Goal: Task Accomplishment & Management: Complete application form

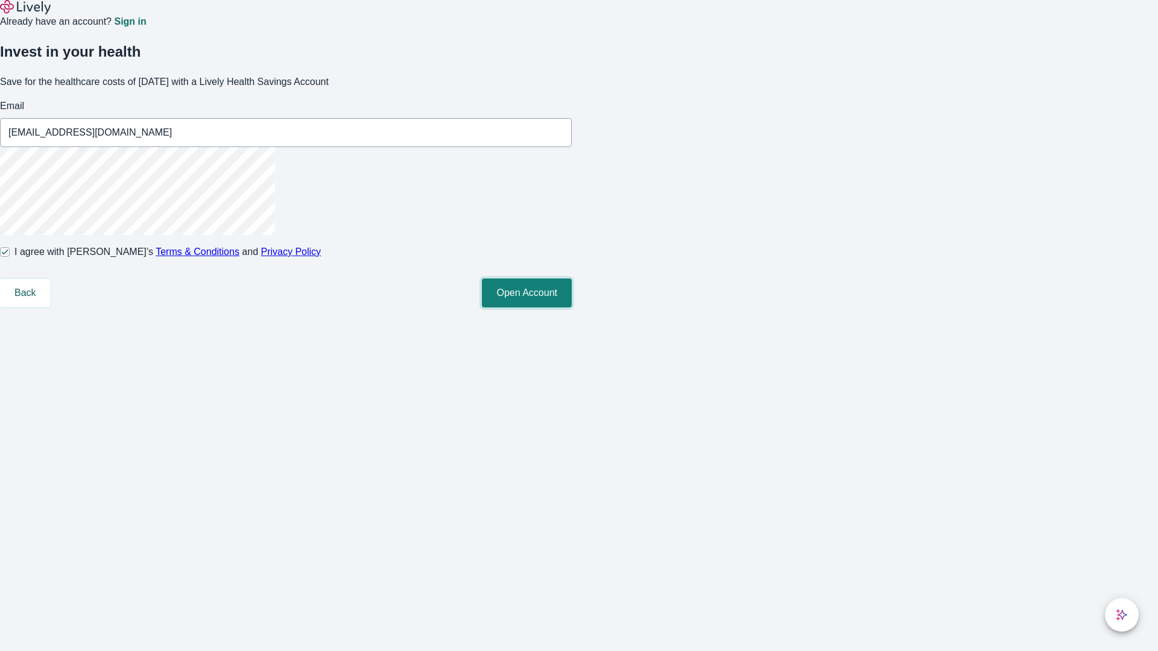
click at [572, 308] on button "Open Account" at bounding box center [527, 293] width 90 height 29
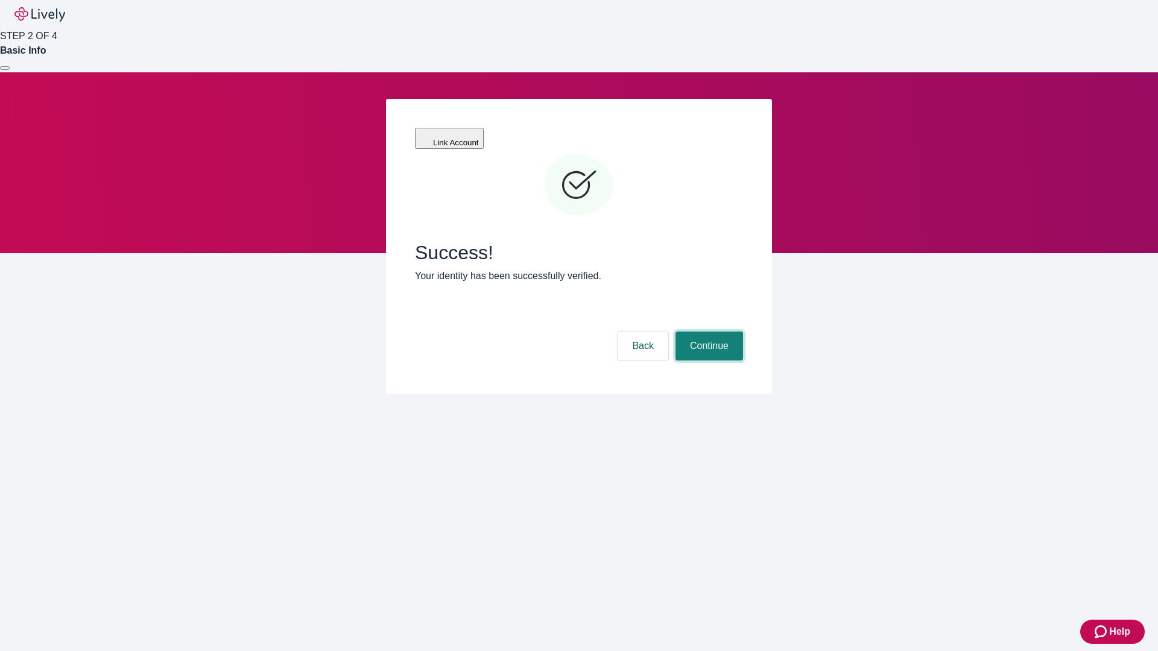
click at [707, 332] on button "Continue" at bounding box center [709, 346] width 68 height 29
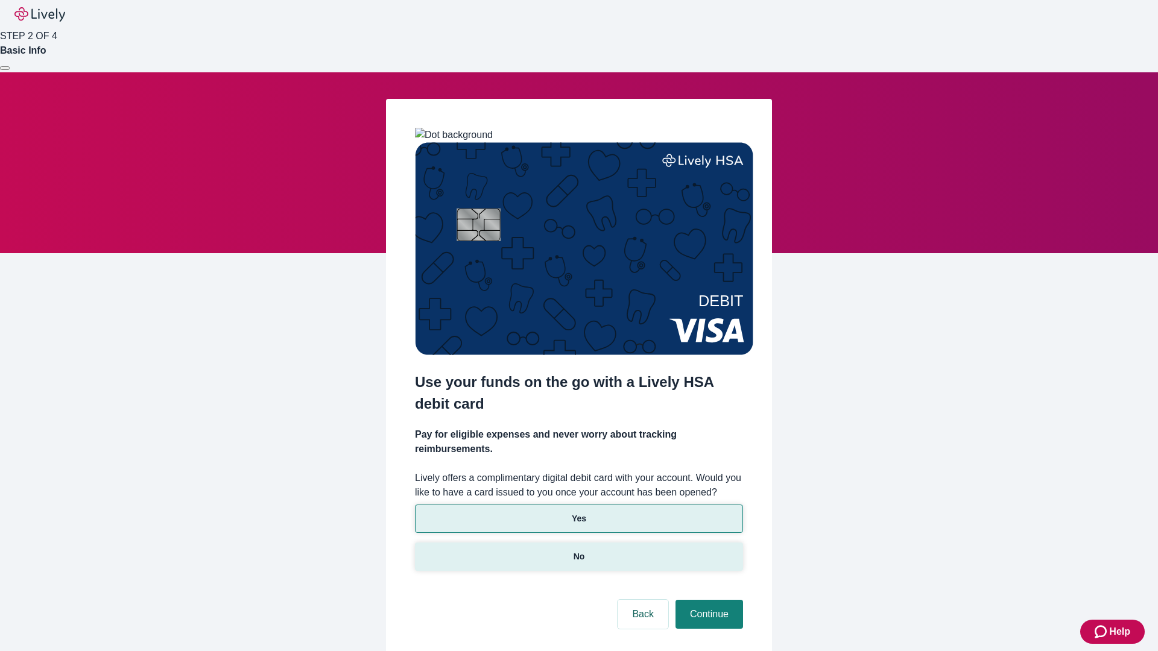
click at [578, 551] on p "No" at bounding box center [578, 557] width 11 height 13
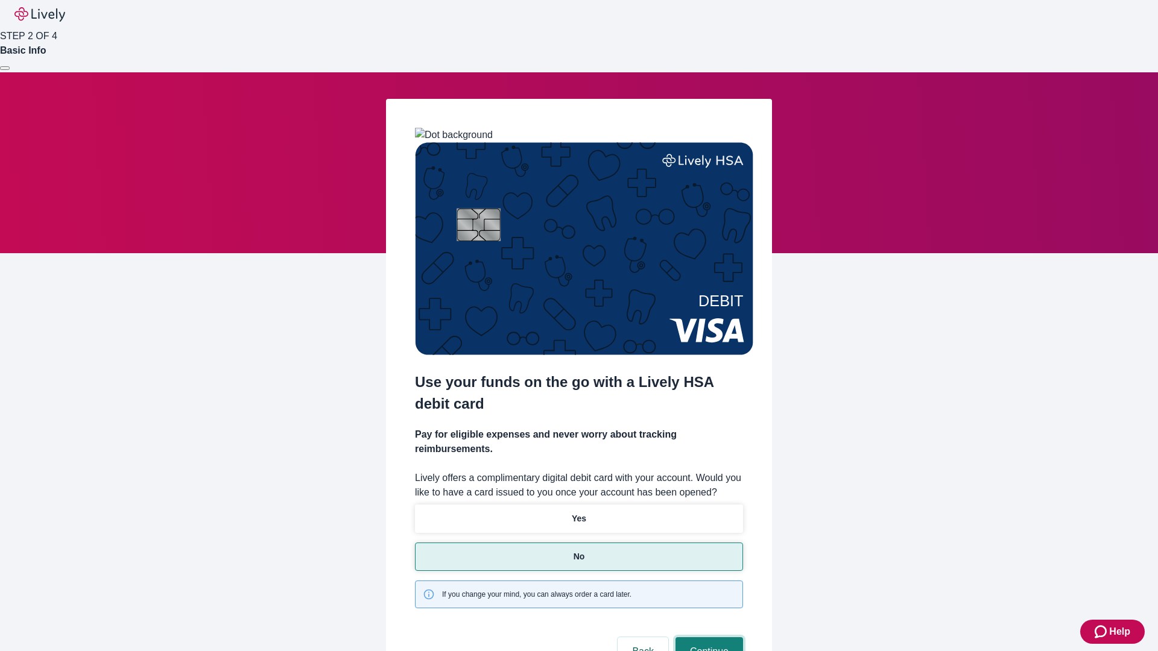
click at [707, 637] on button "Continue" at bounding box center [709, 651] width 68 height 29
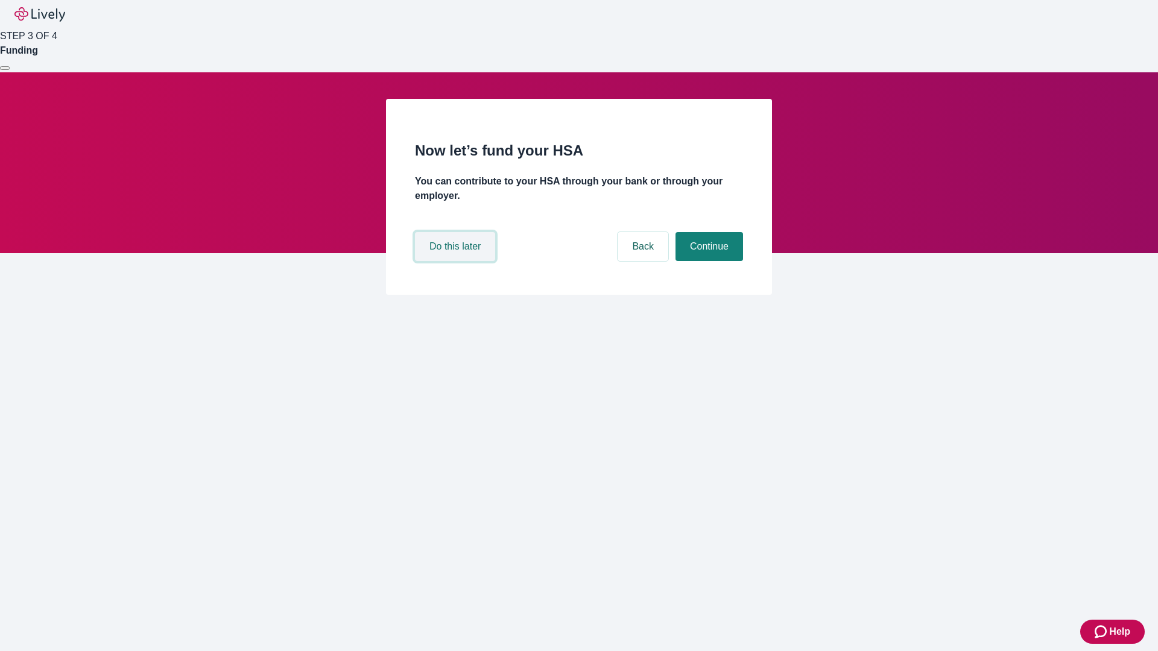
click at [456, 261] on button "Do this later" at bounding box center [455, 246] width 80 height 29
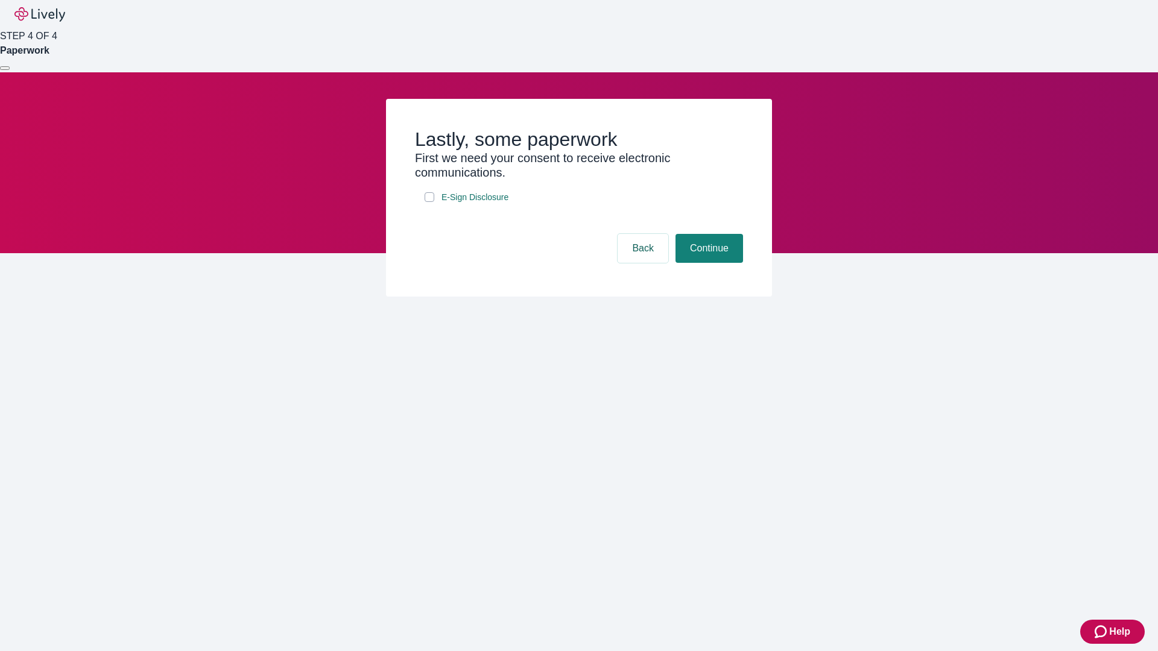
click at [429, 202] on input "E-Sign Disclosure" at bounding box center [430, 197] width 10 height 10
checkbox input "true"
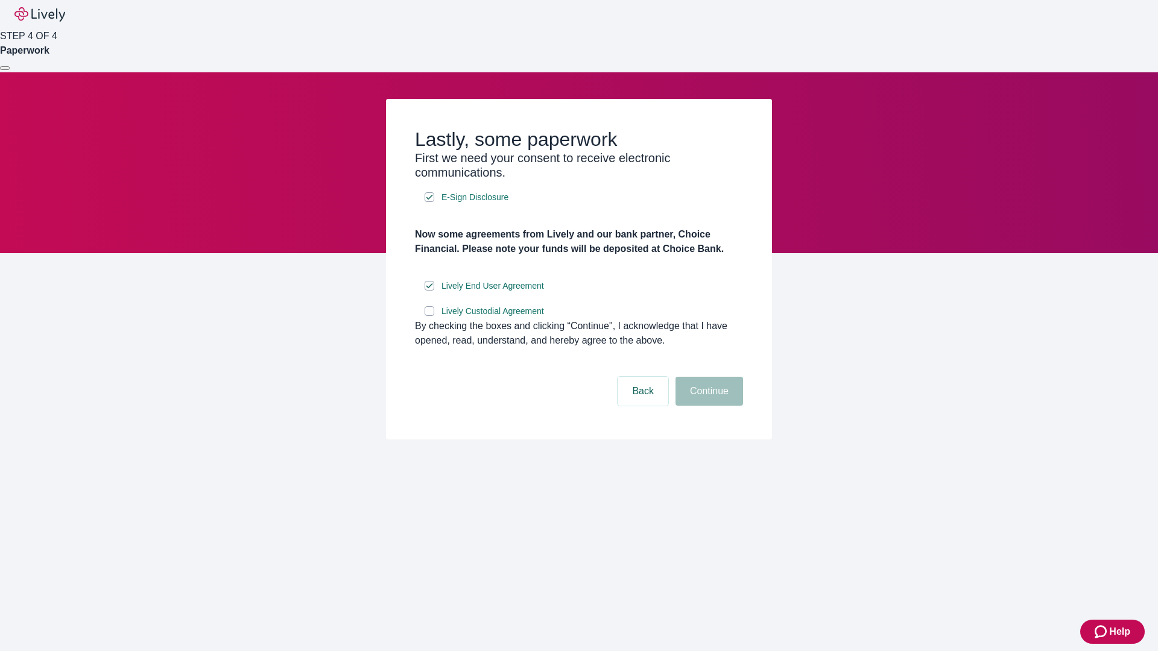
click at [429, 316] on input "Lively Custodial Agreement" at bounding box center [430, 311] width 10 height 10
checkbox input "true"
click at [707, 406] on button "Continue" at bounding box center [709, 391] width 68 height 29
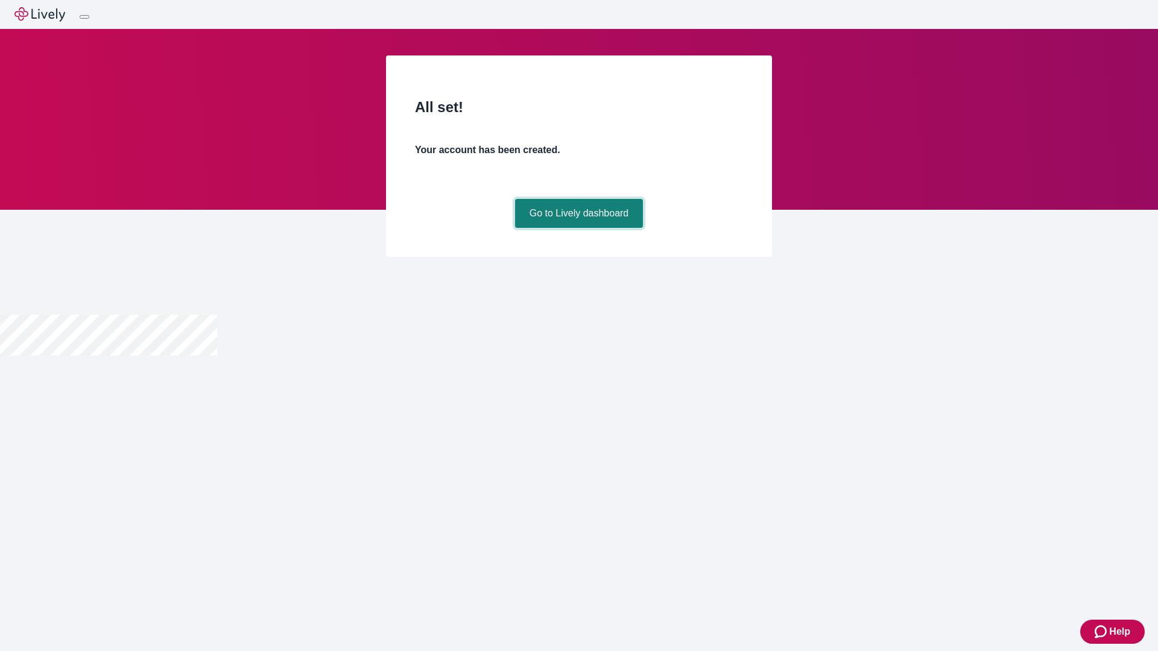
click at [578, 228] on link "Go to Lively dashboard" at bounding box center [579, 213] width 128 height 29
